Goal: Task Accomplishment & Management: Complete application form

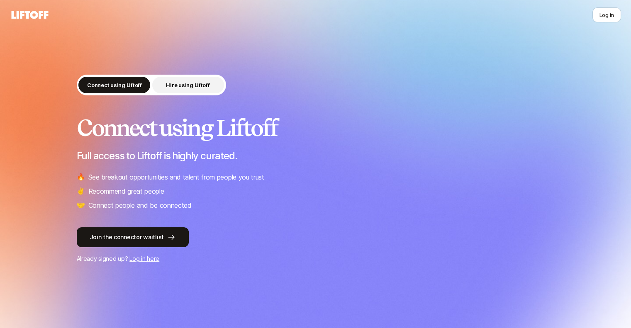
click at [192, 87] on p "Hire using Liftoff" at bounding box center [188, 85] width 44 height 8
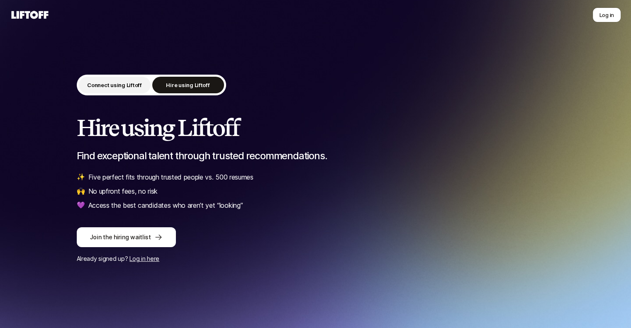
click at [112, 80] on button "Connect using Liftoff" at bounding box center [115, 85] width 72 height 17
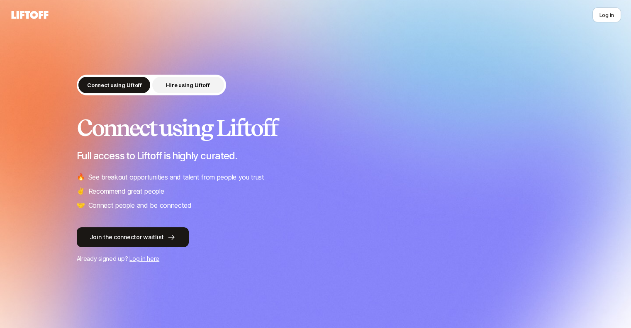
click at [169, 80] on button "Hire using Liftoff" at bounding box center [188, 85] width 72 height 17
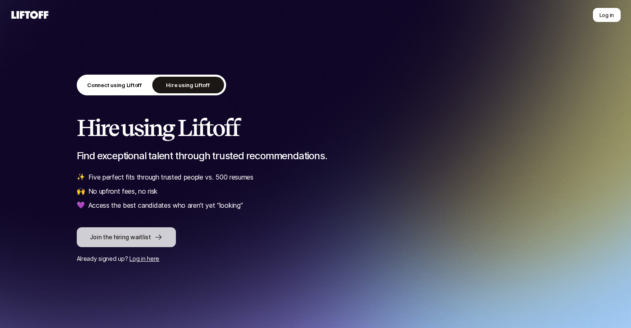
click at [130, 238] on button "Join the hiring waitlist" at bounding box center [126, 237] width 99 height 20
